Goal: Find contact information: Find contact information

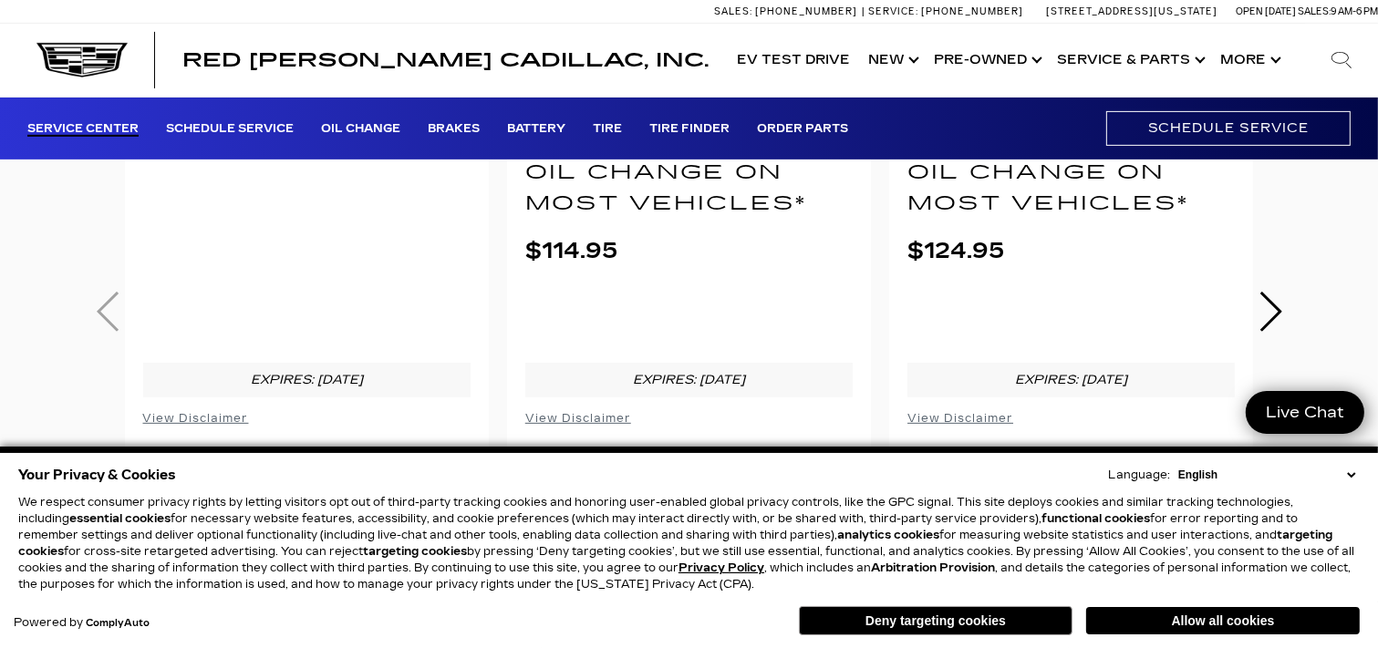
scroll to position [821, 0]
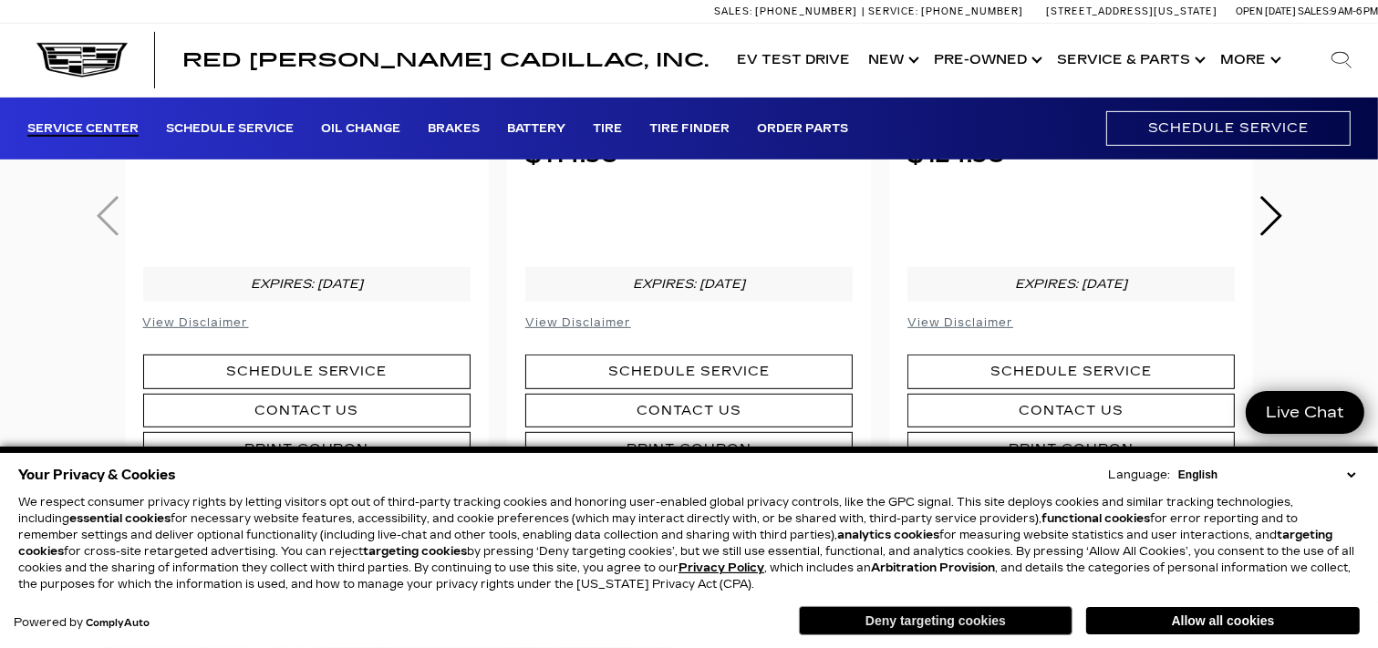
click at [949, 624] on button "Deny targeting cookies" at bounding box center [936, 620] width 274 height 29
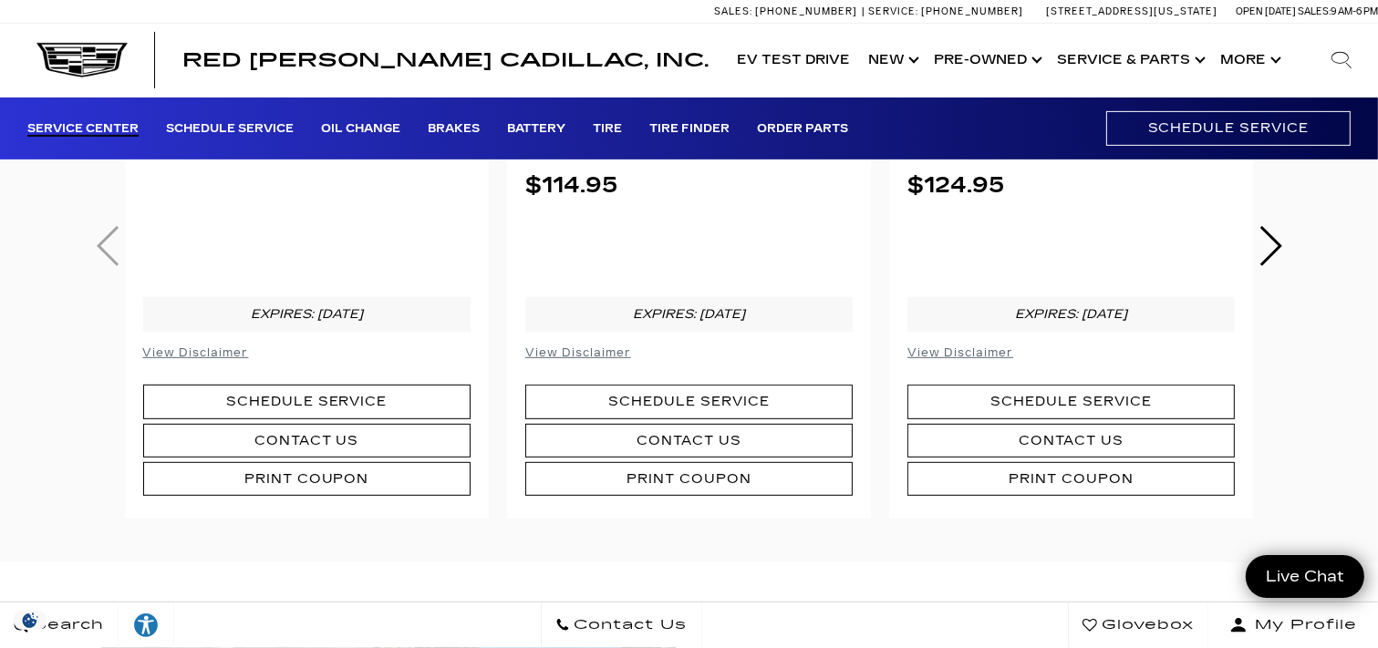
scroll to position [730, 0]
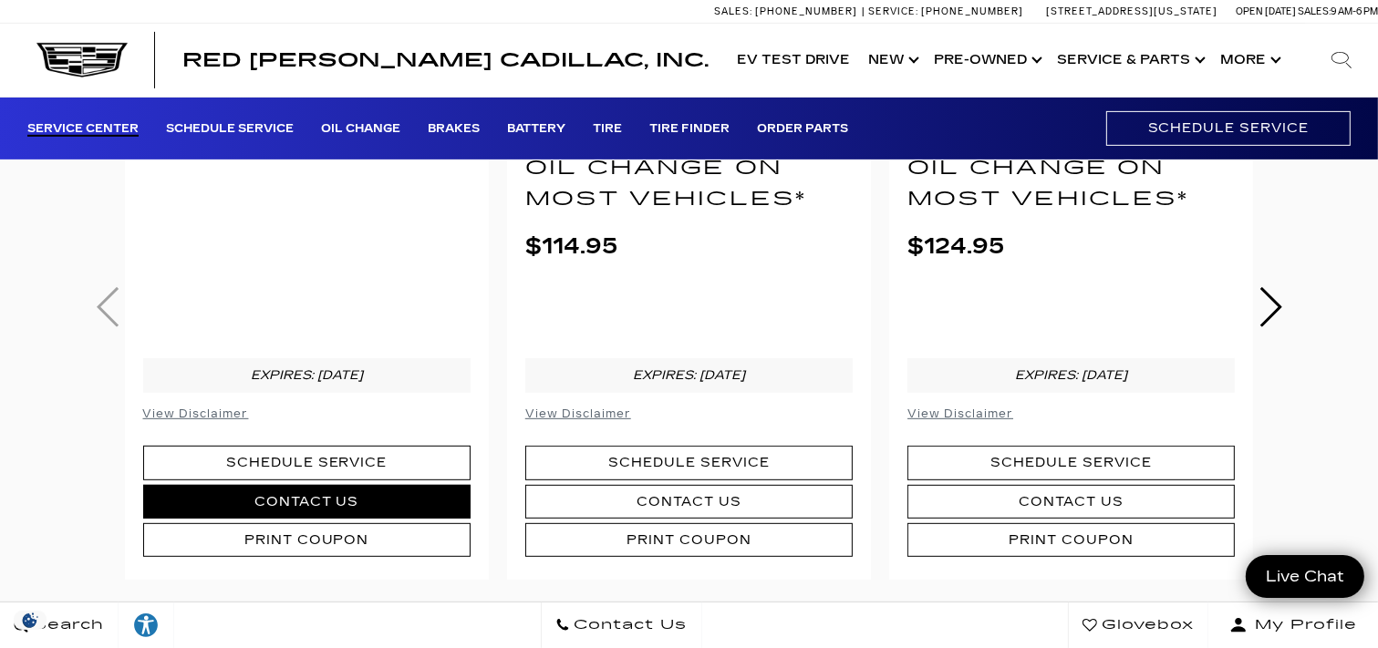
click at [321, 485] on link "Contact Us" at bounding box center [306, 502] width 327 height 34
